Goal: Contribute content: Contribute content

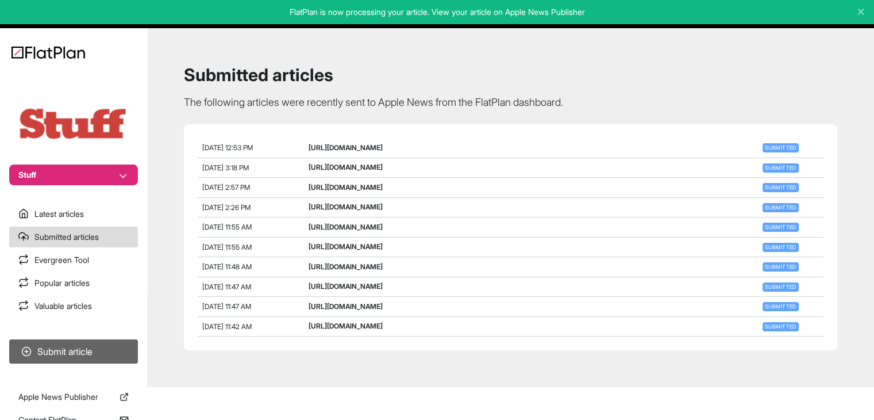
click at [115, 341] on button "Submit article" at bounding box center [73, 351] width 129 height 24
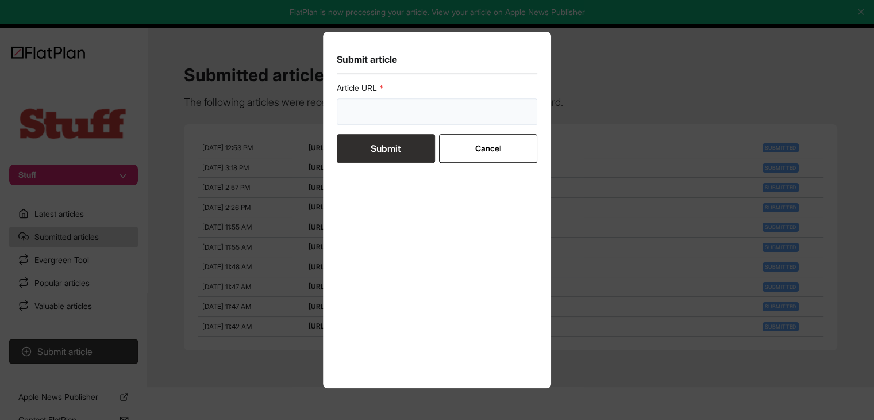
drag, startPoint x: 356, startPoint y: 118, endPoint x: 365, endPoint y: 126, distance: 11.4
click at [356, 119] on input "url" at bounding box center [437, 111] width 201 height 26
paste input "[URL][DOMAIN_NAME]"
type input "[URL][DOMAIN_NAME]"
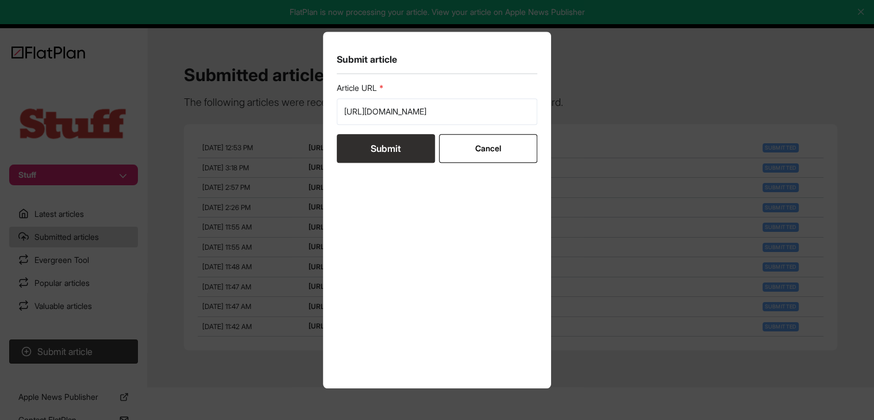
click at [366, 150] on button "Submit" at bounding box center [386, 148] width 98 height 29
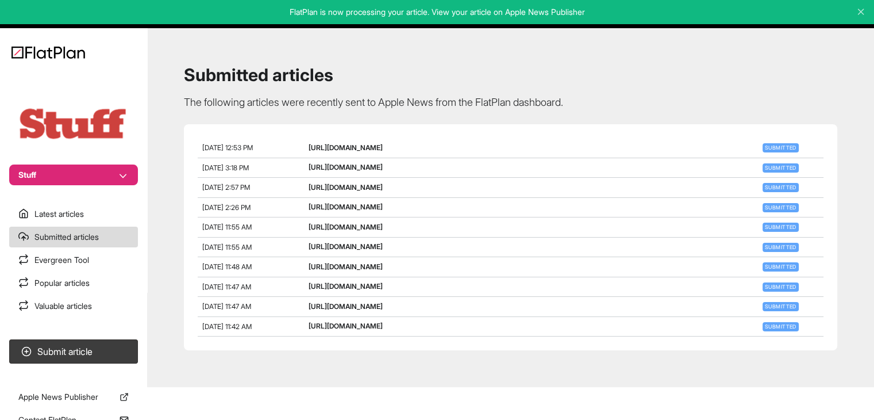
drag, startPoint x: 580, startPoint y: 170, endPoint x: 306, endPoint y: 167, distance: 274.2
click at [306, 158] on div "[DATE] 12:53 PM [URL][DOMAIN_NAME] Submitted" at bounding box center [511, 148] width 626 height 20
click at [345, 152] on link "[URL][DOMAIN_NAME]" at bounding box center [346, 147] width 74 height 9
click at [89, 351] on button "Submit article" at bounding box center [73, 351] width 129 height 24
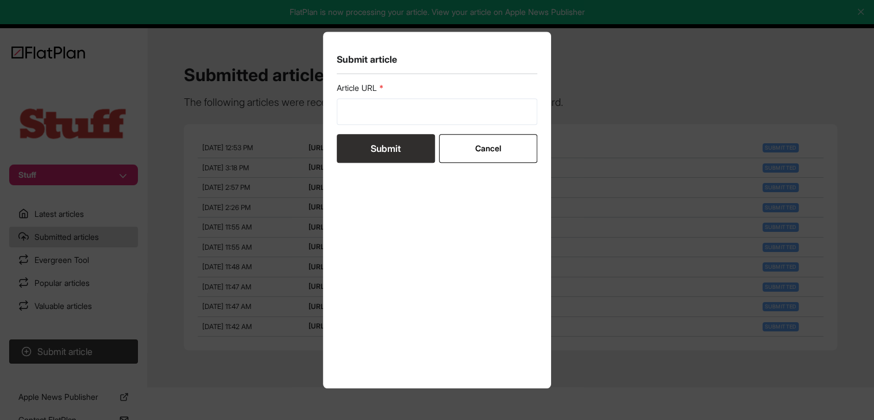
click at [406, 88] on label "Article URL" at bounding box center [437, 87] width 201 height 11
click at [398, 101] on input "url" at bounding box center [437, 111] width 201 height 26
paste input "[URL][DOMAIN_NAME]"
type input "[URL][DOMAIN_NAME]"
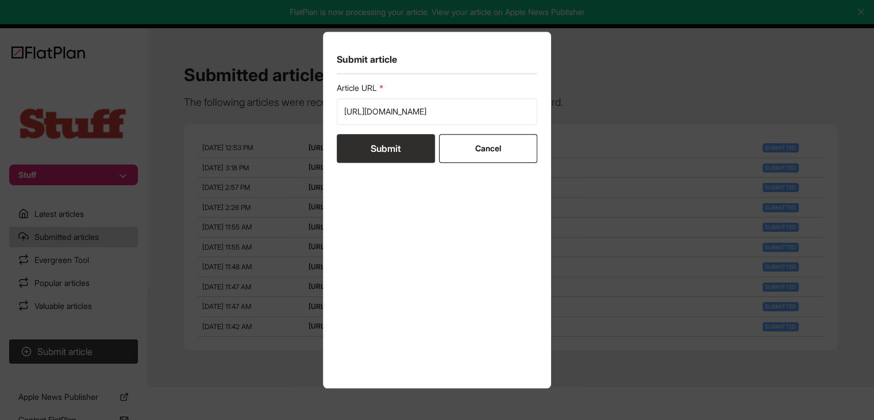
click at [395, 154] on button "Submit" at bounding box center [386, 148] width 98 height 29
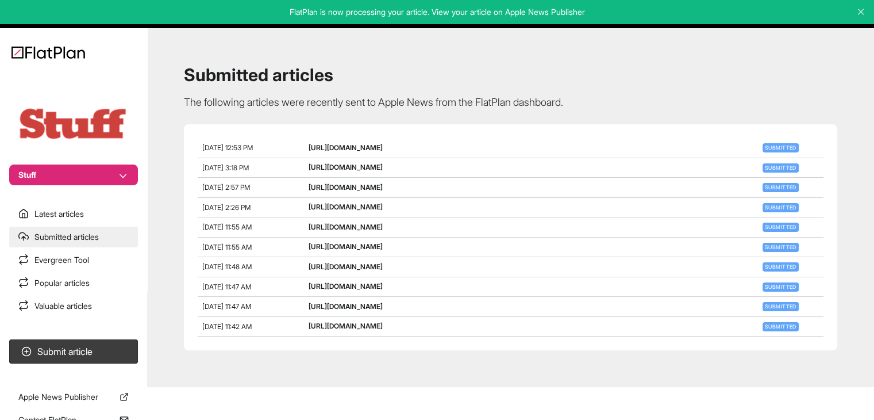
click at [90, 237] on link "Submitted articles" at bounding box center [73, 236] width 129 height 21
click at [97, 243] on link "Submitted articles" at bounding box center [73, 236] width 129 height 21
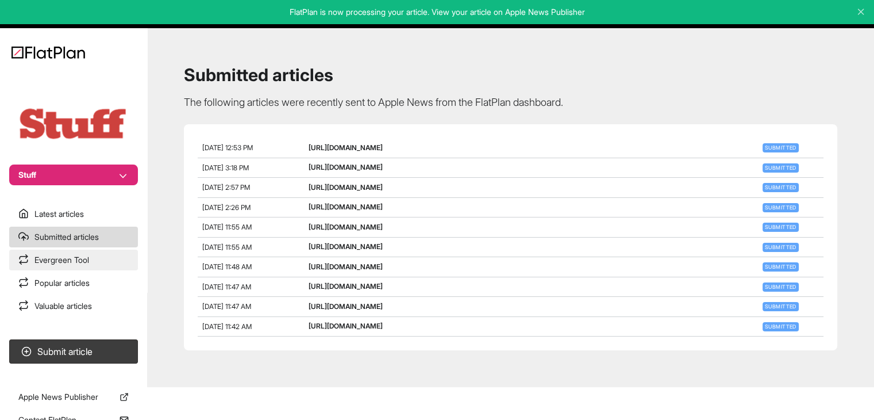
click at [99, 252] on link "Evergreen Tool" at bounding box center [73, 259] width 129 height 21
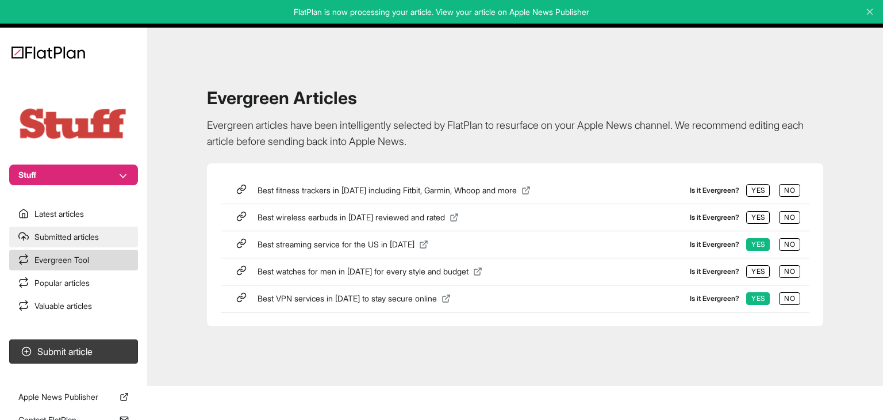
click at [98, 240] on link "Submitted articles" at bounding box center [73, 236] width 129 height 21
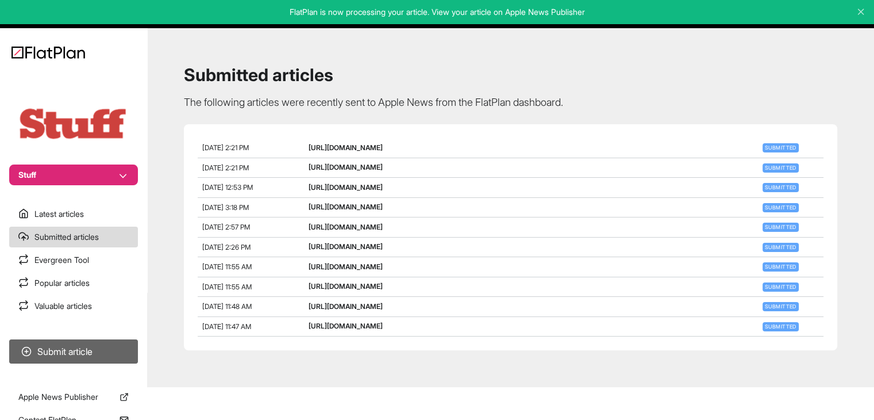
click at [67, 340] on button "Submit article" at bounding box center [73, 351] width 129 height 24
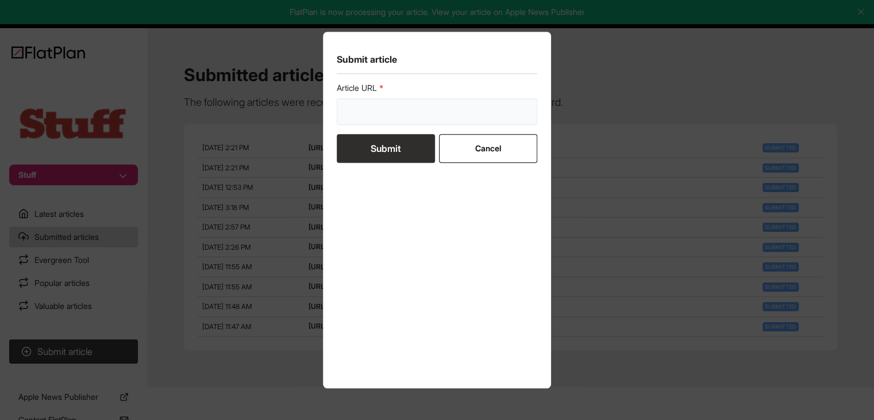
click at [388, 119] on input "url" at bounding box center [437, 111] width 201 height 26
paste input "[URL][DOMAIN_NAME]"
type input "[URL][DOMAIN_NAME]"
click at [389, 141] on button "Submit" at bounding box center [386, 148] width 98 height 29
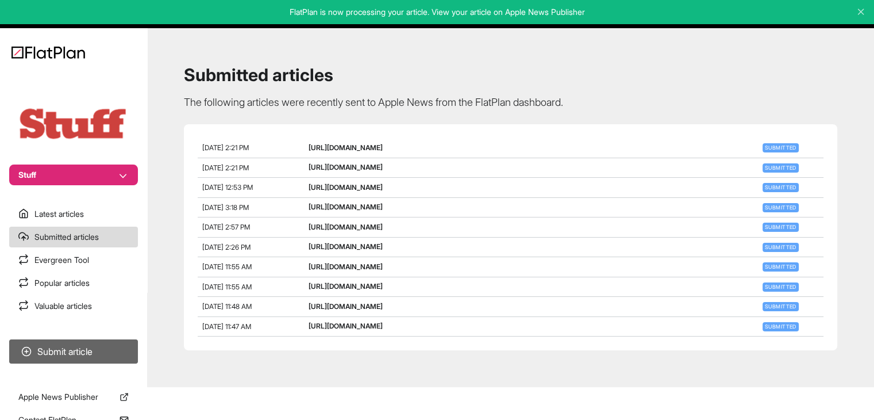
click at [99, 348] on button "Submit article" at bounding box center [73, 351] width 129 height 24
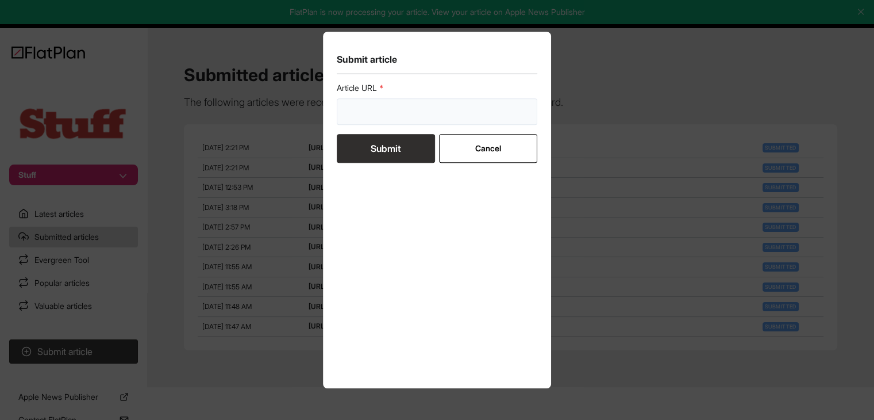
click at [366, 124] on input "url" at bounding box center [437, 111] width 201 height 26
paste input "[URL][DOMAIN_NAME]"
type input "[URL][DOMAIN_NAME]"
click at [373, 142] on button "Submit" at bounding box center [386, 148] width 98 height 29
